Goal: Navigation & Orientation: Find specific page/section

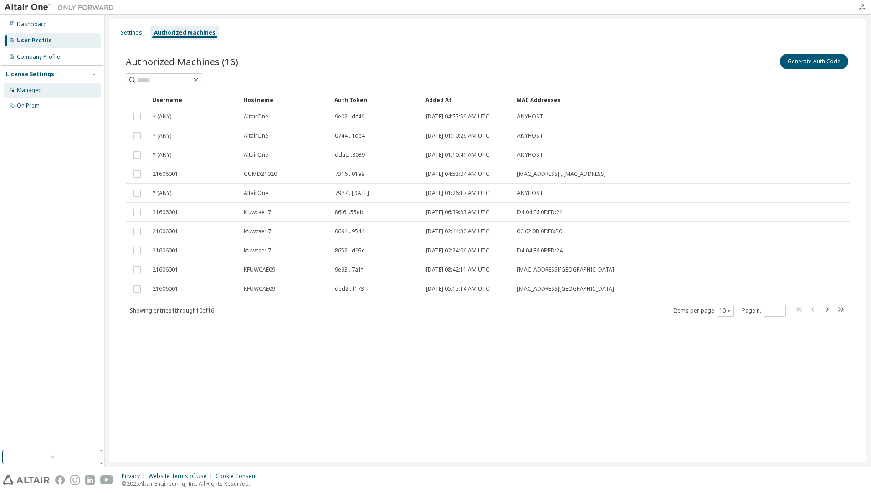
click at [30, 88] on div "Managed" at bounding box center [29, 90] width 25 height 7
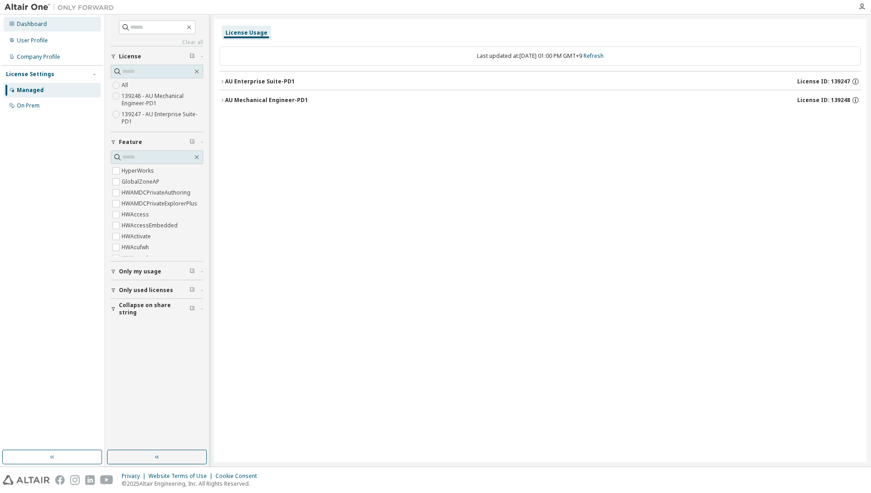
click at [56, 26] on div "Dashboard" at bounding box center [52, 24] width 97 height 15
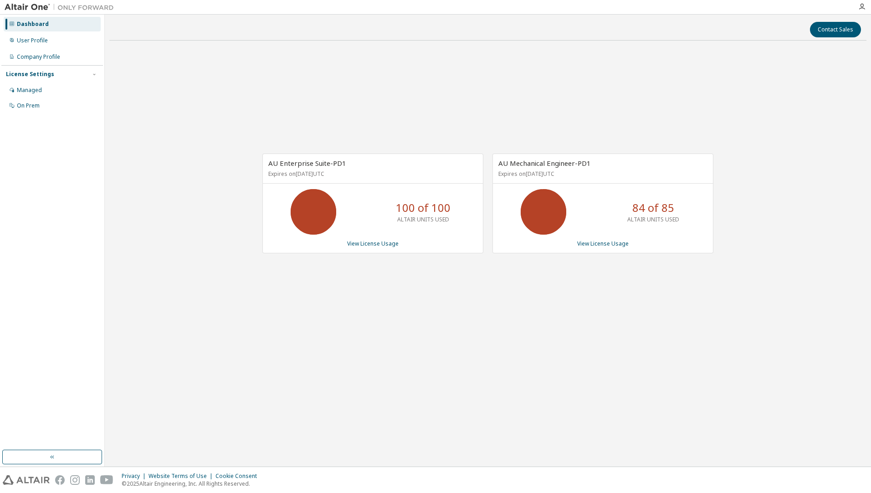
drag, startPoint x: 455, startPoint y: 362, endPoint x: 546, endPoint y: 333, distance: 95.0
click at [455, 362] on div "AU Enterprise Suite-PD1 Expires on [DATE] UTC 100 of 100 ALTAIR UNITS USED View…" at bounding box center [487, 208] width 757 height 320
